Goal: Transaction & Acquisition: Purchase product/service

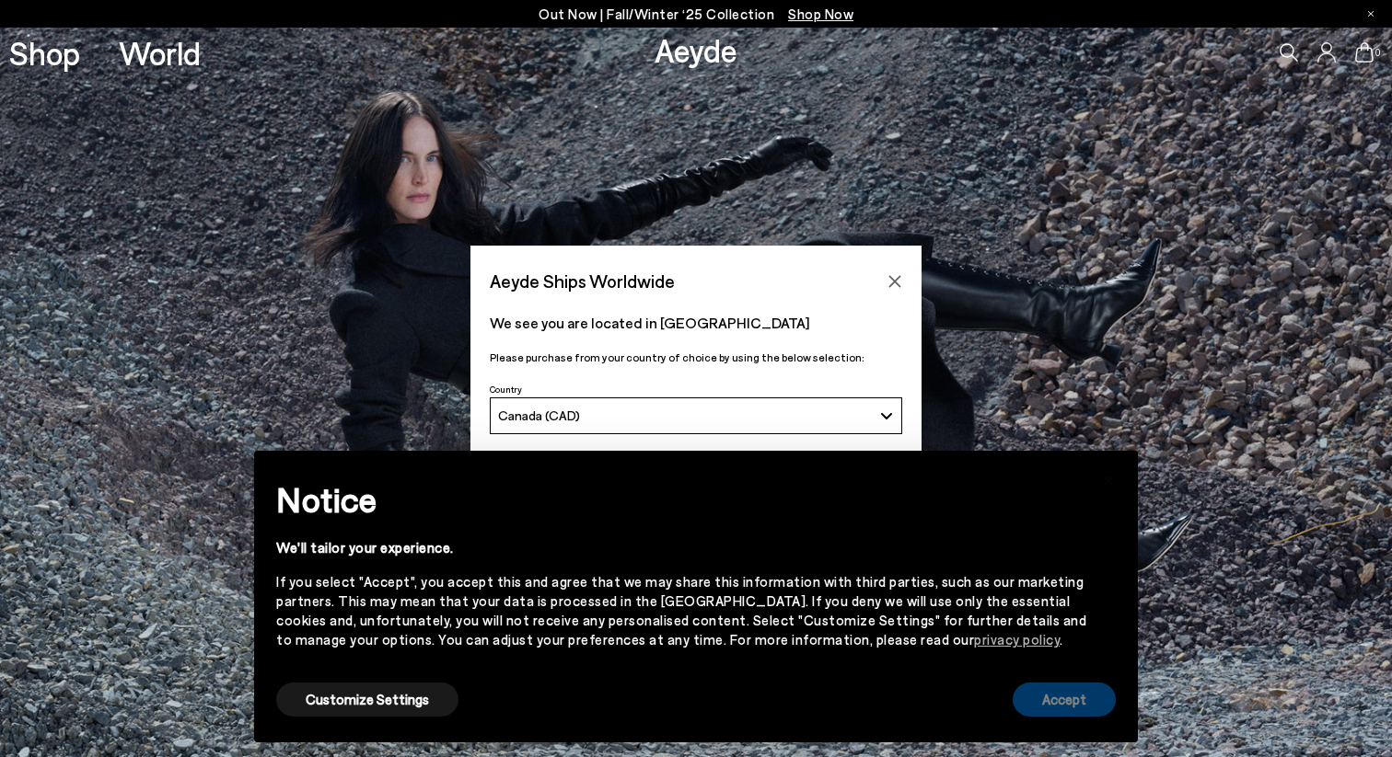
click at [1034, 692] on button "Accept" at bounding box center [1063, 700] width 103 height 34
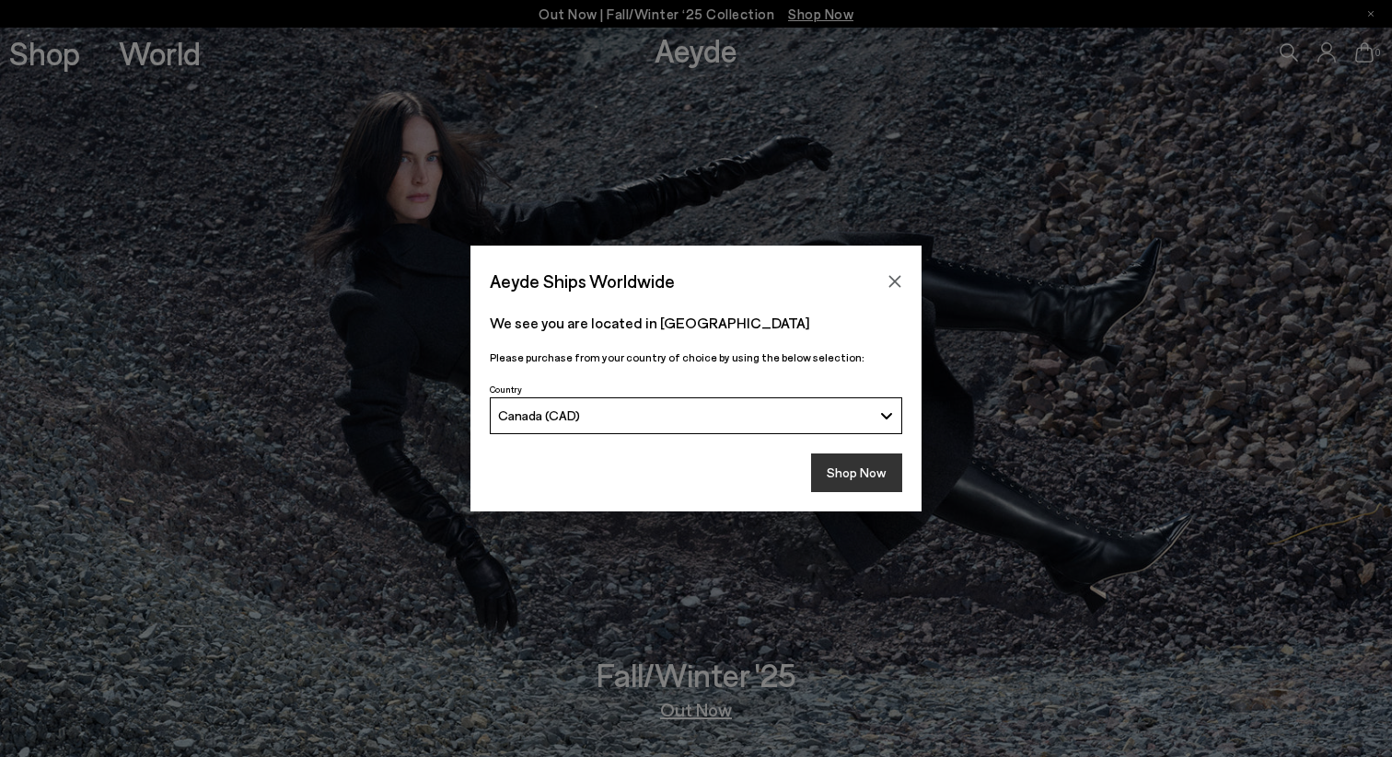
click at [859, 478] on button "Shop Now" at bounding box center [856, 473] width 91 height 39
click at [845, 473] on button "Shop Now" at bounding box center [856, 473] width 91 height 39
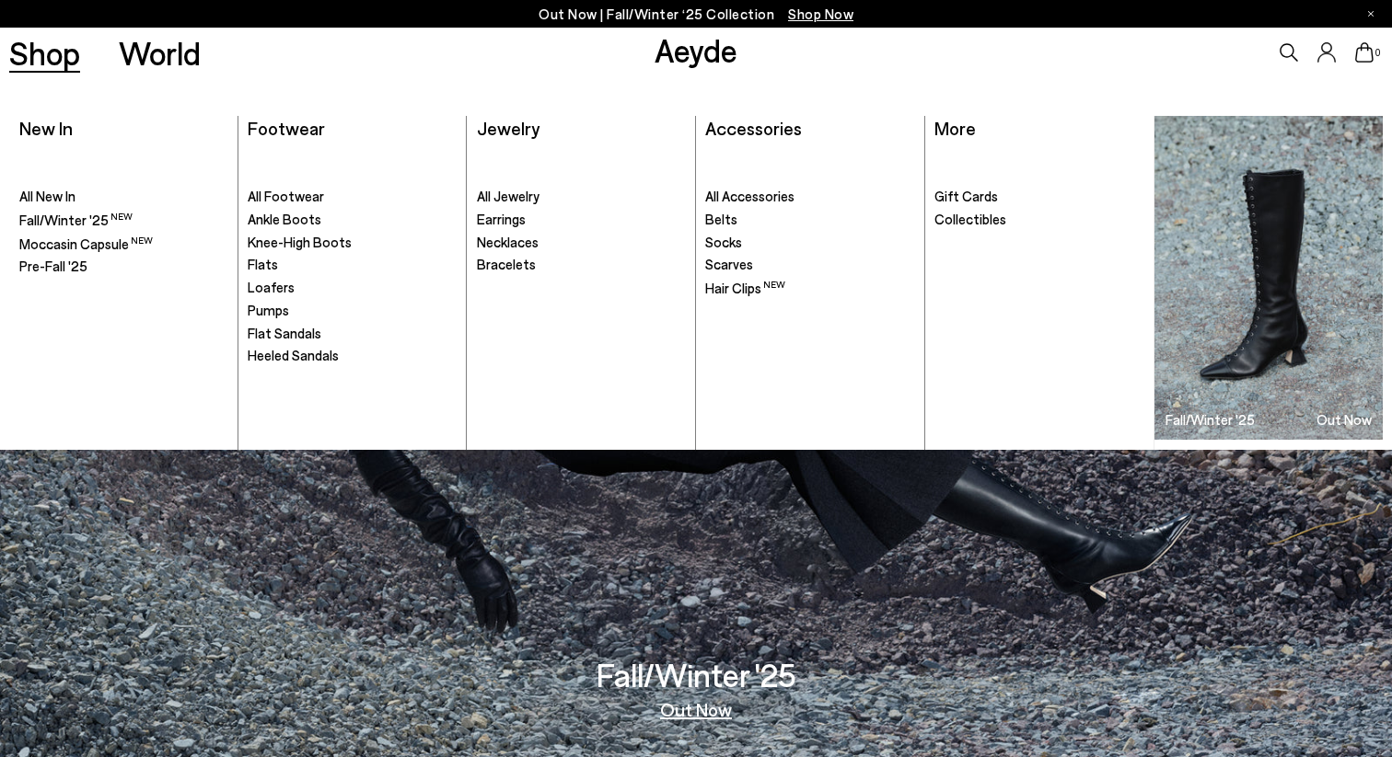
click at [69, 67] on link "Shop" at bounding box center [44, 53] width 71 height 32
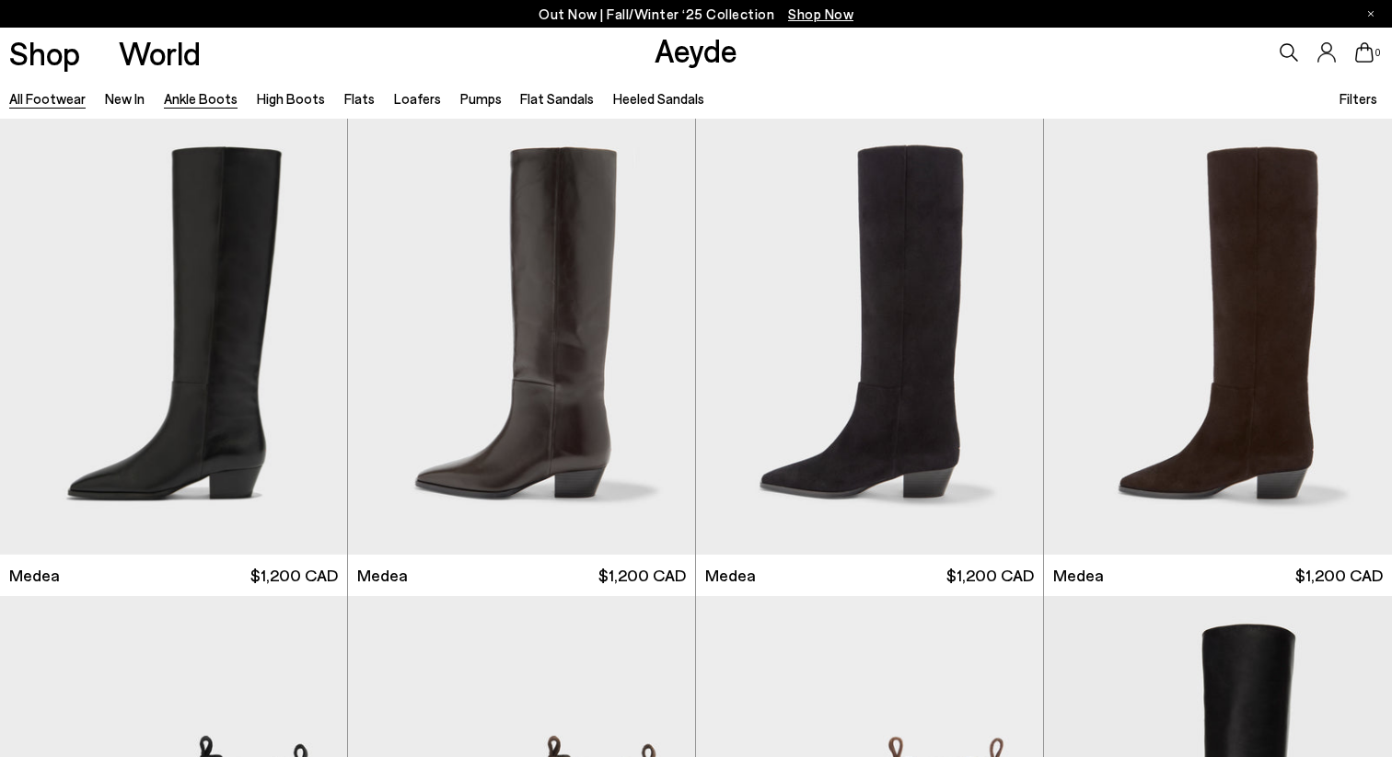
click at [179, 100] on link "Ankle Boots" at bounding box center [201, 98] width 74 height 17
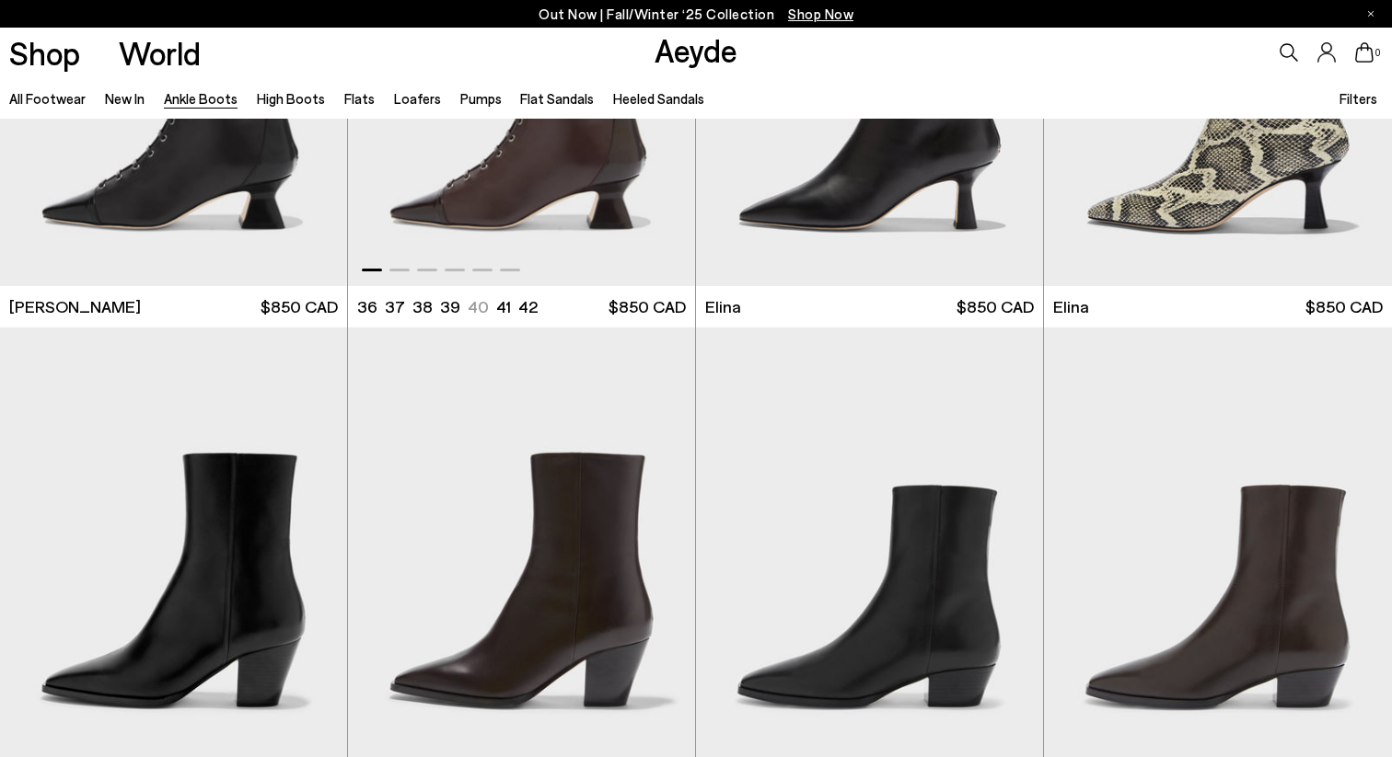
scroll to position [548, 0]
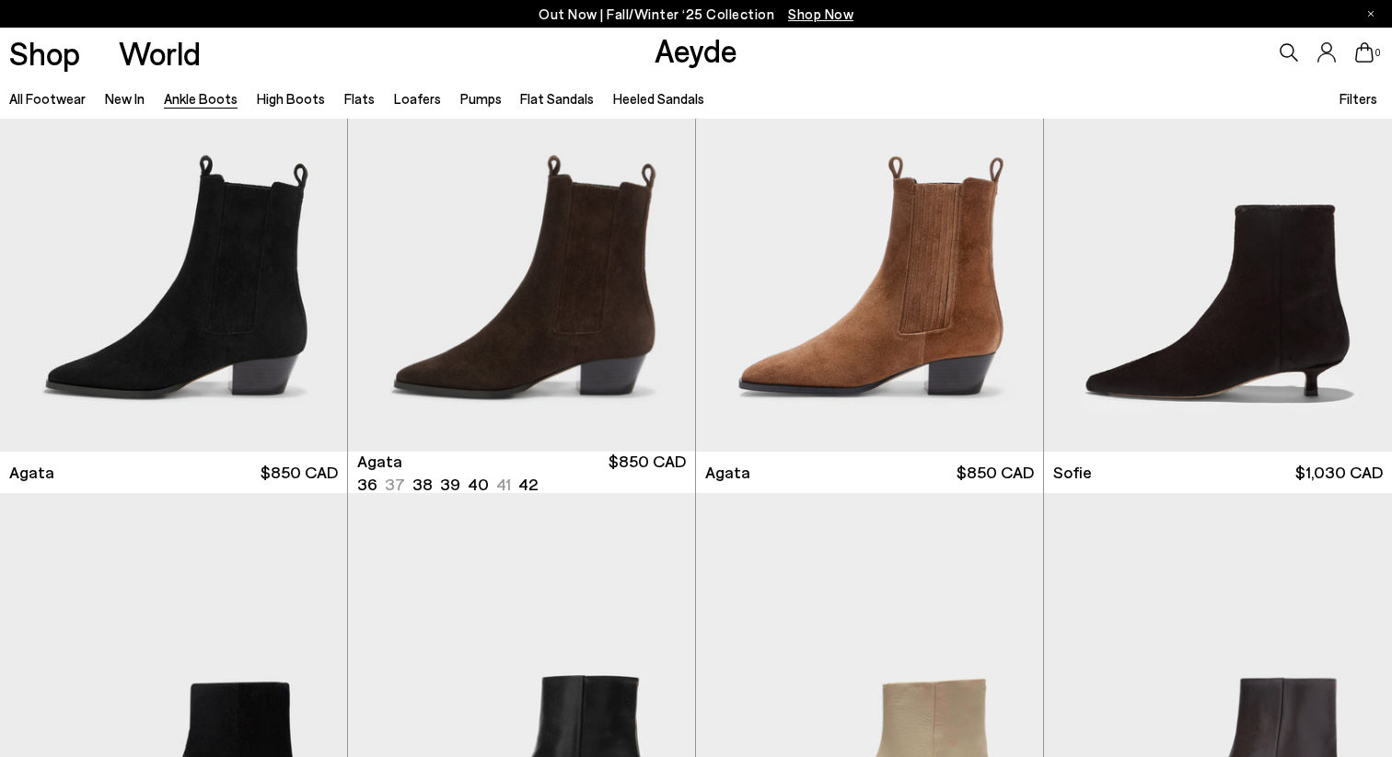
scroll to position [1063, 0]
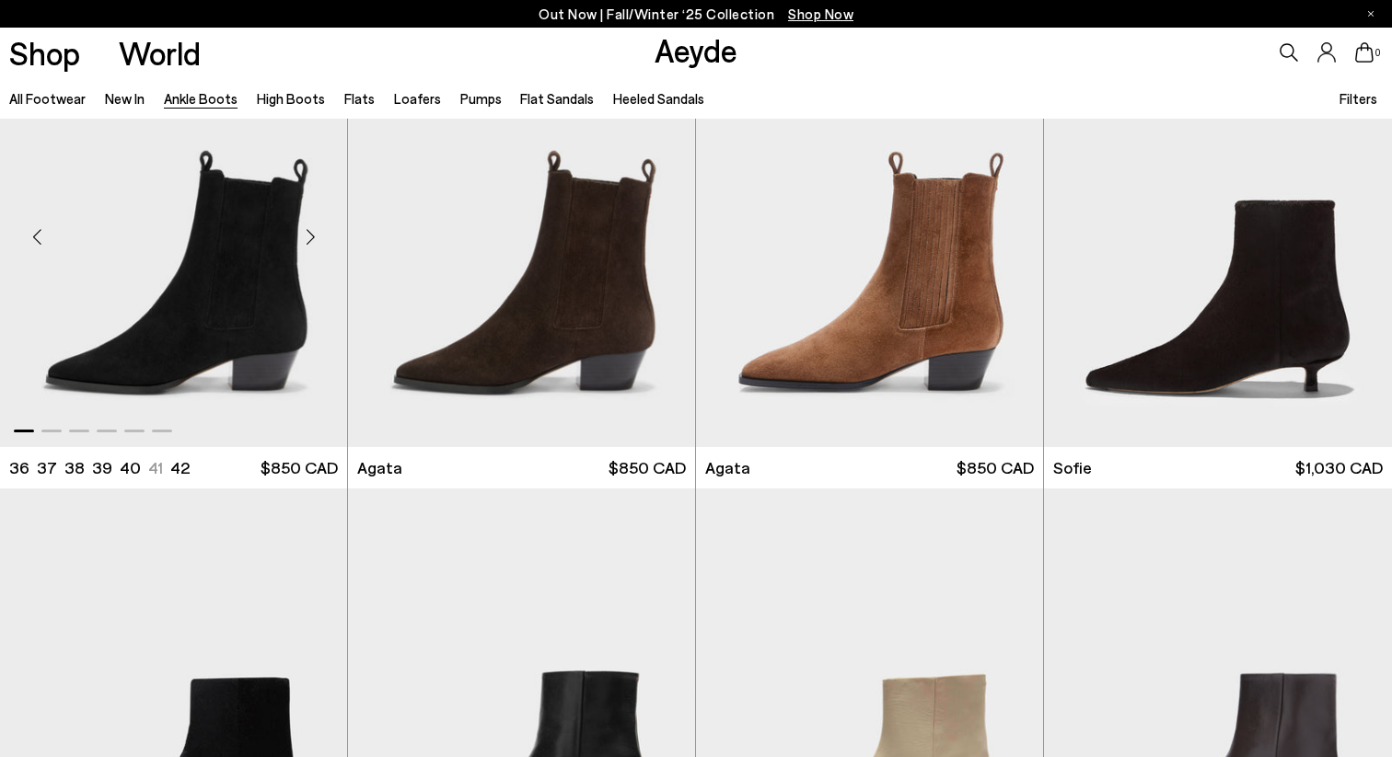
click at [280, 307] on img "1 / 6" at bounding box center [173, 229] width 347 height 436
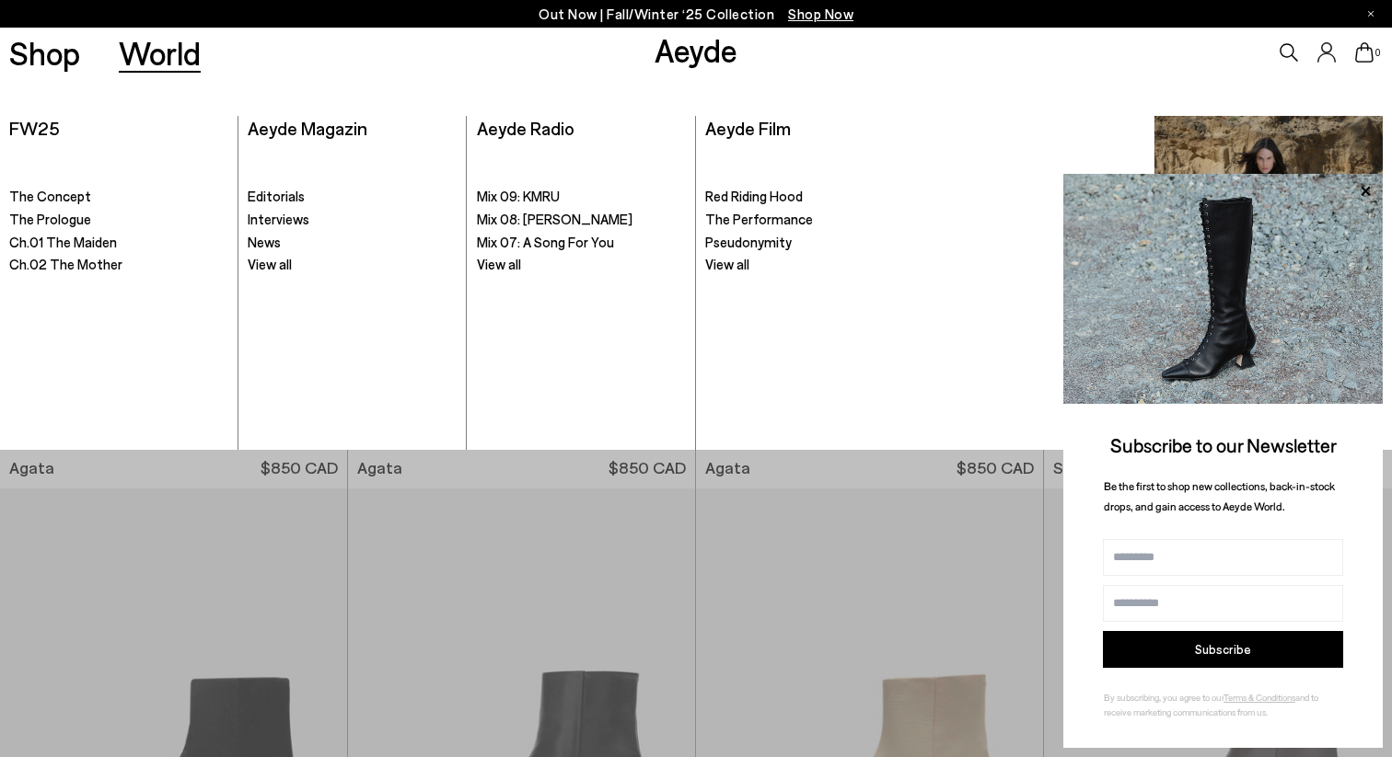
scroll to position [830, 0]
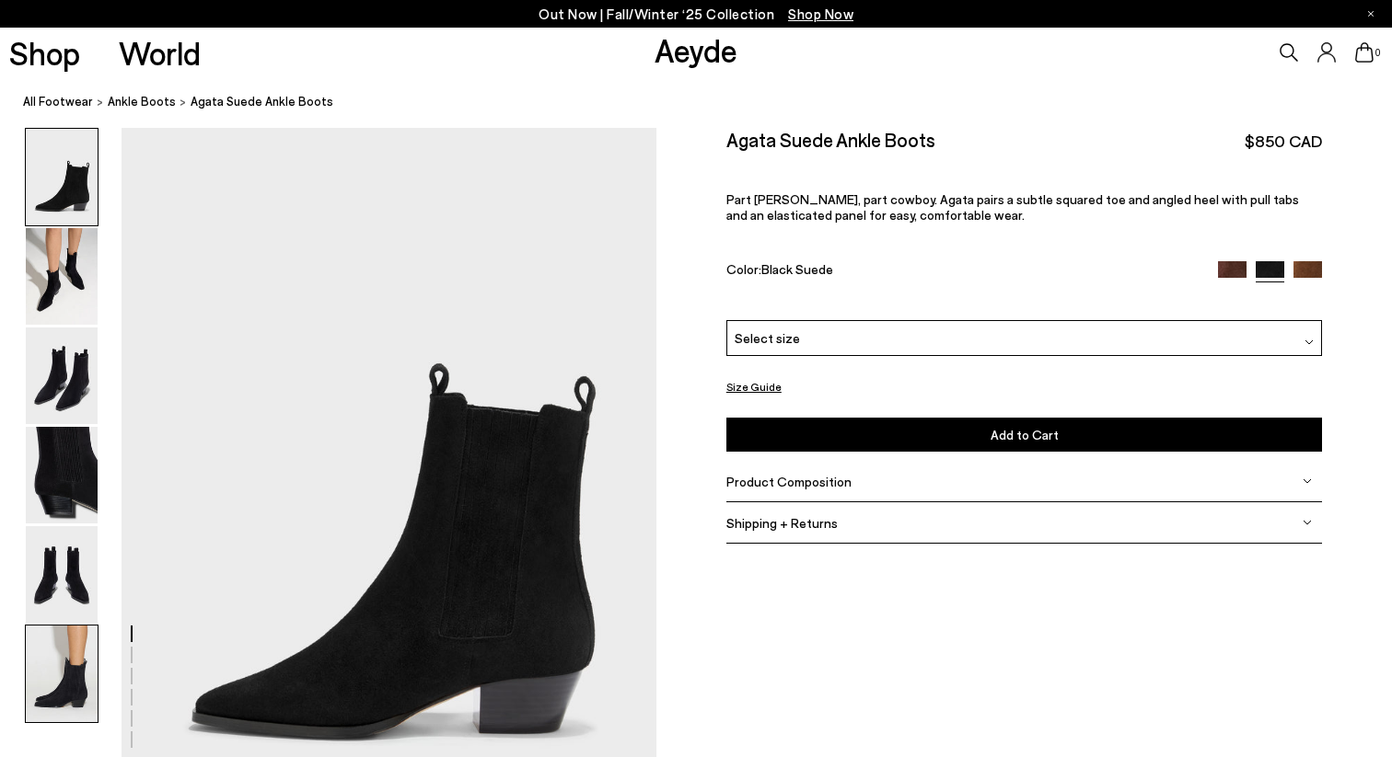
click at [34, 673] on img at bounding box center [62, 674] width 72 height 97
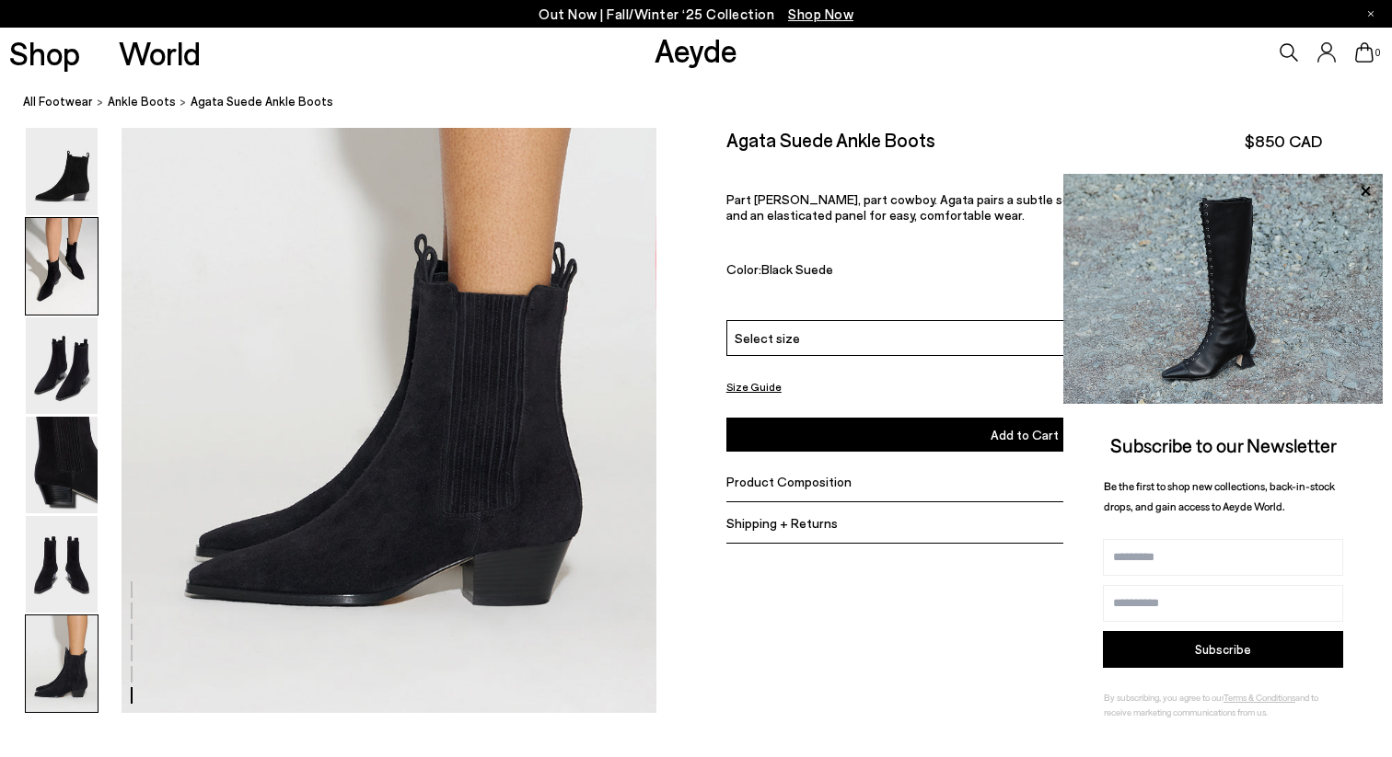
click at [67, 296] on img at bounding box center [62, 266] width 72 height 97
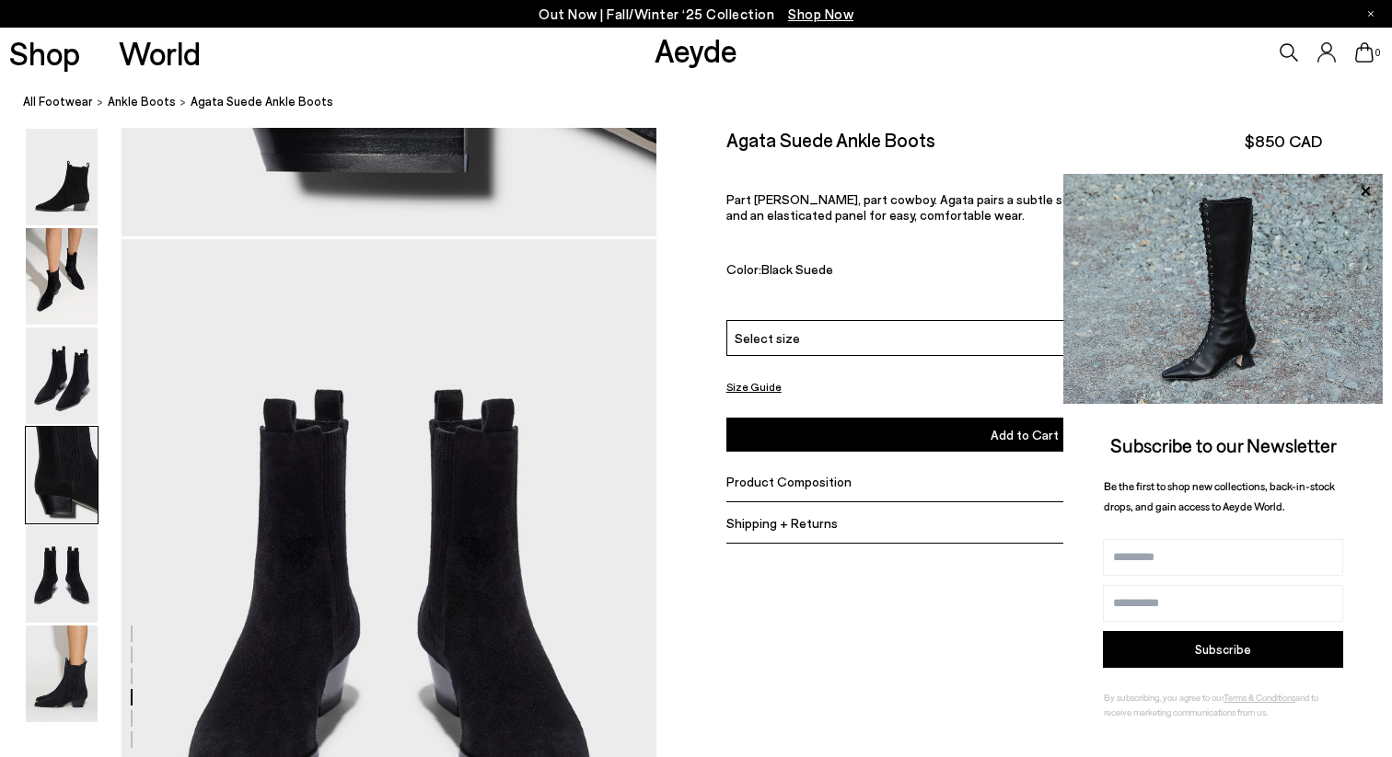
scroll to position [2795, 0]
